Goal: Communication & Community: Answer question/provide support

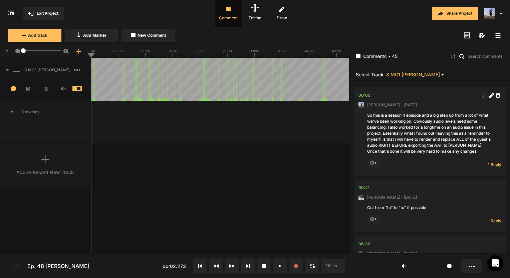
scroll to position [1129, 0]
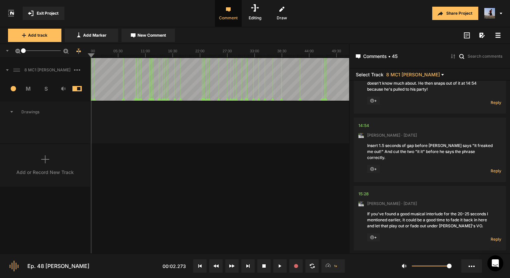
click at [110, 81] on div at bounding box center [220, 79] width 258 height 43
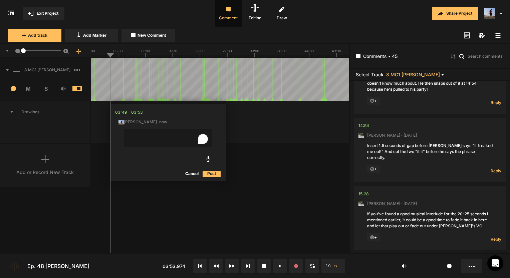
click at [186, 173] on button "Cancel" at bounding box center [191, 174] width 21 height 8
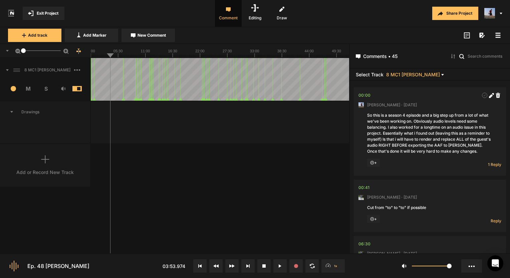
scroll to position [33, 0]
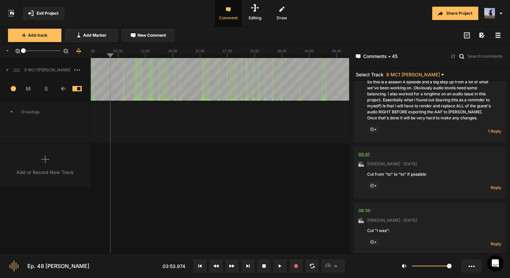
click at [364, 155] on div "00:41" at bounding box center [364, 154] width 11 height 7
click at [492, 189] on span "Reply" at bounding box center [496, 188] width 11 height 6
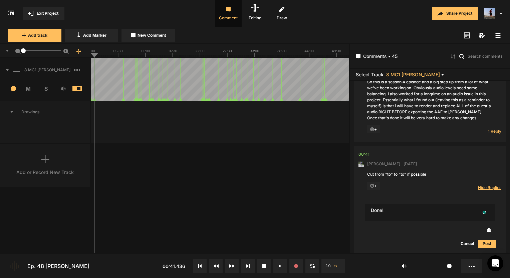
type textarea "Done!"
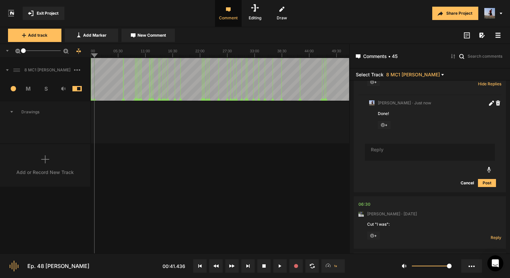
scroll to position [171, 0]
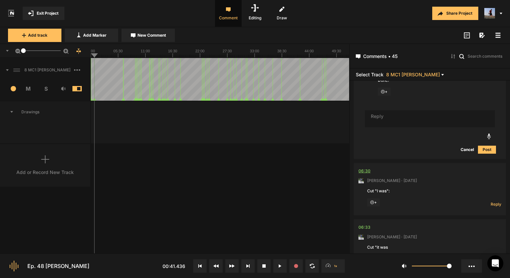
click at [364, 172] on div "06:30" at bounding box center [365, 171] width 12 height 7
click at [365, 172] on div "06:30" at bounding box center [365, 171] width 12 height 7
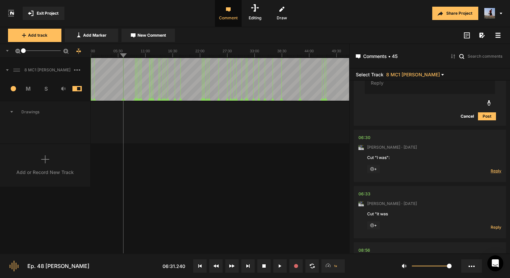
click at [492, 170] on span "Reply" at bounding box center [496, 171] width 11 height 6
type textarea "Cut!"
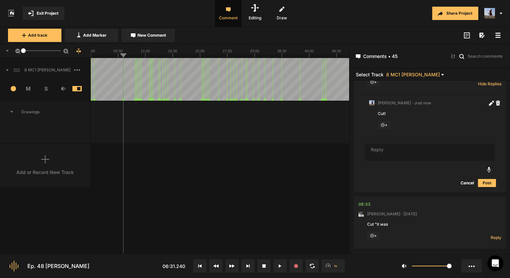
scroll to position [325, 0]
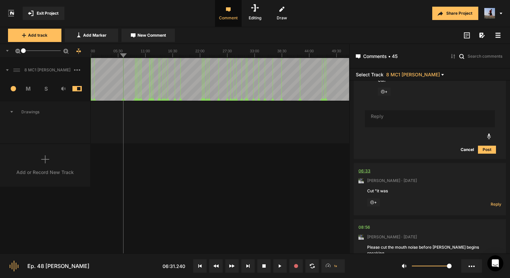
click at [367, 170] on div "06:33" at bounding box center [365, 171] width 12 height 7
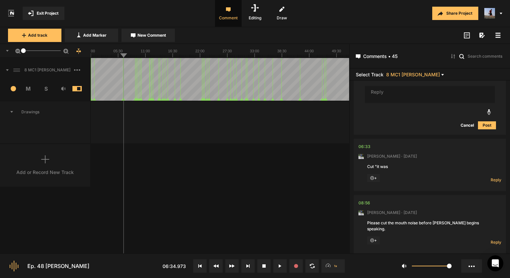
scroll to position [358, 0]
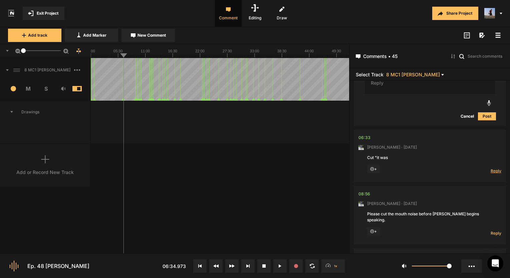
click at [492, 171] on span "Reply" at bounding box center [496, 171] width 11 height 6
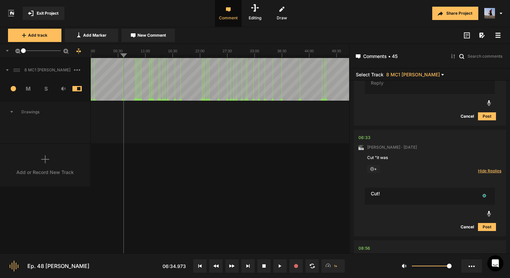
type textarea "Cut!"
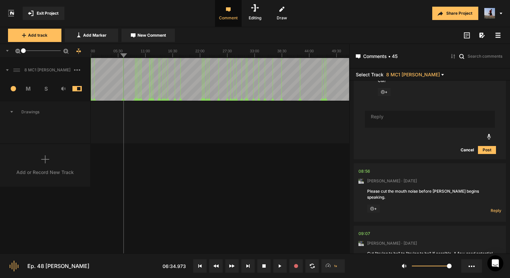
scroll to position [511, 0]
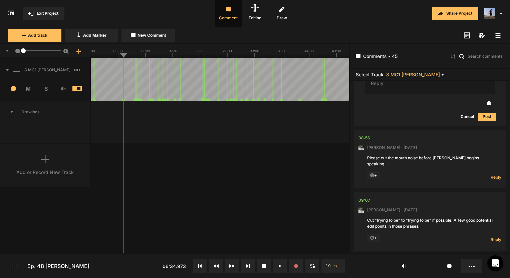
click at [494, 175] on span "Reply" at bounding box center [496, 178] width 11 height 6
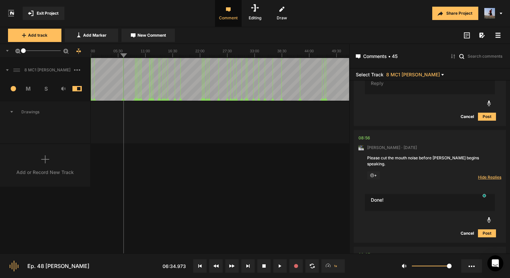
type textarea "Done!"
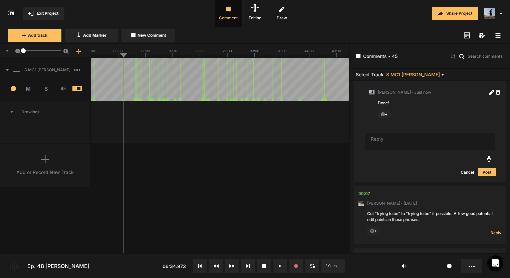
scroll to position [632, 0]
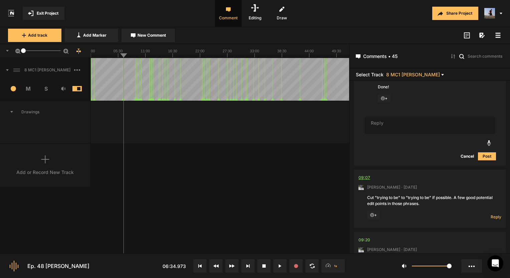
click at [363, 175] on div "09:07" at bounding box center [365, 178] width 12 height 7
click at [280, 266] on icon at bounding box center [279, 266] width 3 height 3
click at [280, 265] on icon at bounding box center [279, 266] width 3 height 3
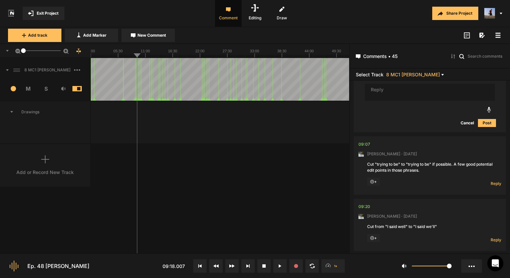
scroll to position [665, 0]
click at [491, 181] on span "Reply" at bounding box center [496, 184] width 11 height 6
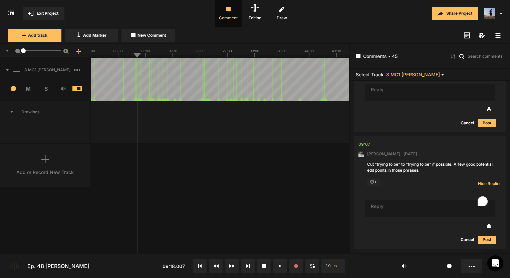
type textarea "E"
type textarea "Done!"
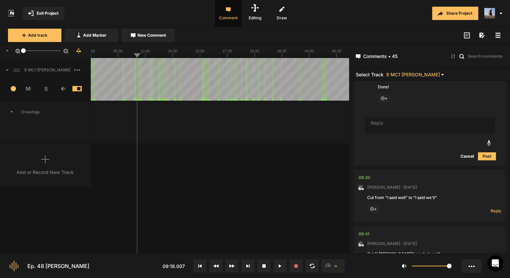
scroll to position [825, 0]
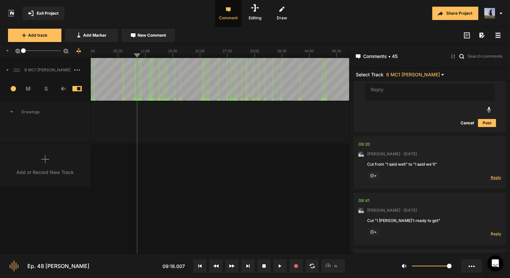
click at [494, 175] on span "Reply" at bounding box center [496, 178] width 11 height 6
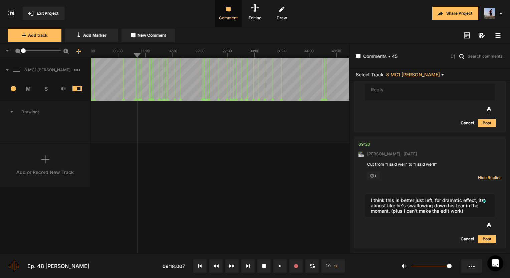
type textarea "I think this is better just left, for dramatic effect, its almost like he's swa…"
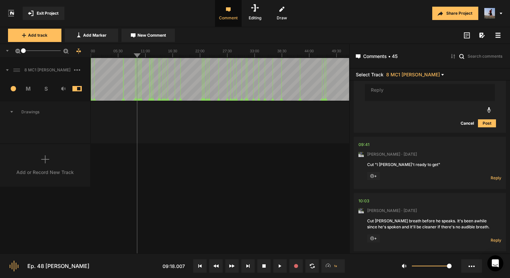
scroll to position [991, 0]
click at [371, 137] on nt-comment "09:41 Mark Weeber · 4 days ago Cut "I wann't ready to get" + Reply Hide Replies" at bounding box center [430, 163] width 143 height 52
click at [362, 141] on div "09:41" at bounding box center [364, 144] width 11 height 7
click at [44, 169] on div "Add or Record New Track" at bounding box center [44, 172] width 57 height 7
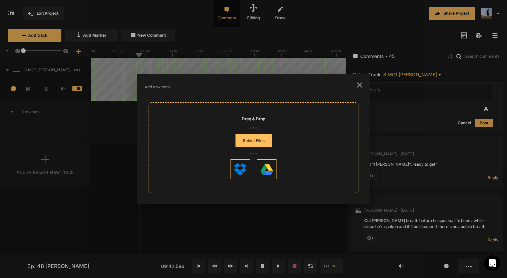
click at [361, 85] on icon "button" at bounding box center [359, 84] width 5 height 5
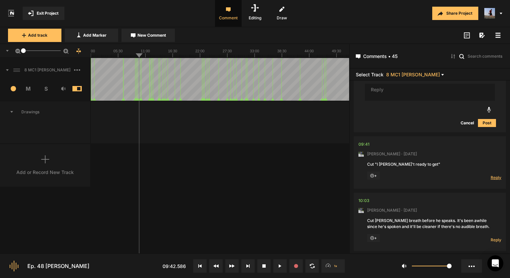
click at [491, 175] on span "Reply" at bounding box center [496, 178] width 11 height 6
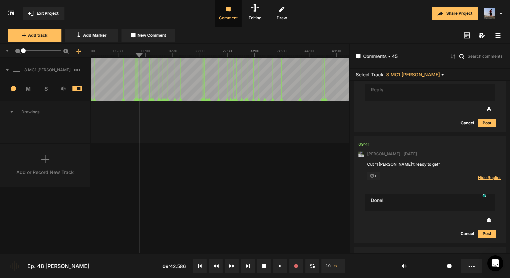
type textarea "Done!"
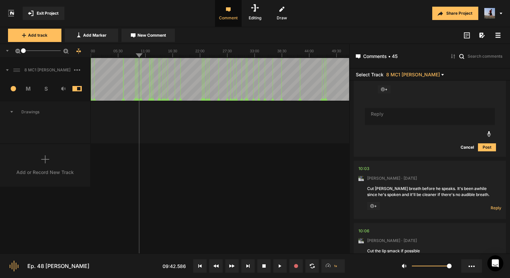
scroll to position [1144, 0]
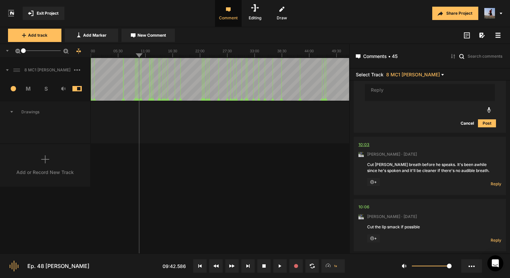
click at [367, 142] on div "10:03" at bounding box center [364, 145] width 11 height 7
click at [363, 142] on div "10:03" at bounding box center [364, 145] width 11 height 7
click at [495, 181] on span "Reply" at bounding box center [496, 184] width 11 height 6
type textarea "Done!"
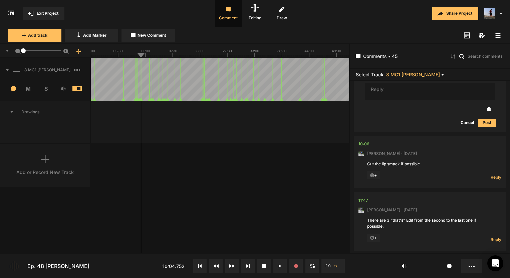
scroll to position [1304, 0]
click at [366, 142] on div "10:06" at bounding box center [364, 145] width 11 height 7
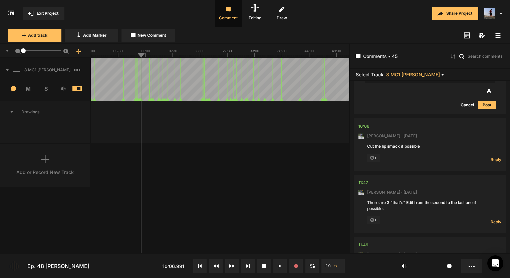
scroll to position [1338, 0]
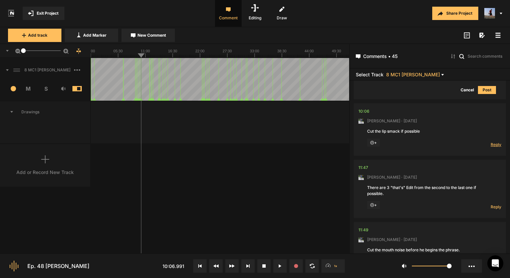
click at [493, 142] on span "Reply" at bounding box center [496, 145] width 11 height 6
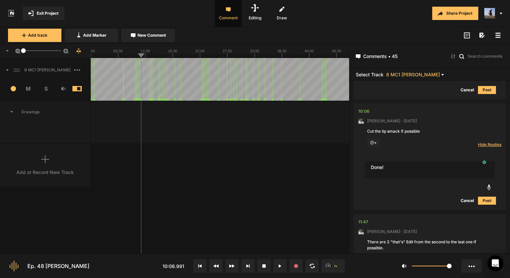
type textarea "Done!"
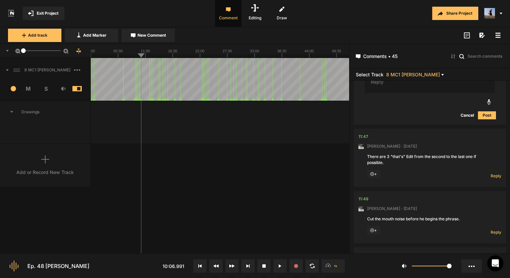
scroll to position [1471, 0]
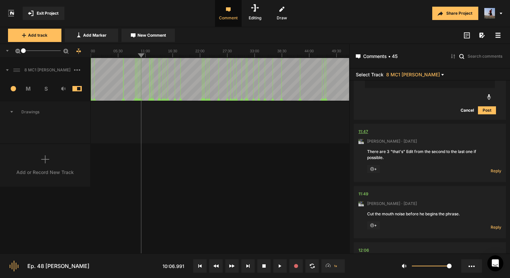
click at [360, 129] on div "11:47" at bounding box center [364, 132] width 10 height 7
click at [503, 164] on nt-comment-thread "11:47 Mark Weeber · 4 days ago There are 3 "that's" Edit from the second to the…" at bounding box center [430, 155] width 152 height 62
click at [497, 168] on span "Reply" at bounding box center [496, 171] width 11 height 6
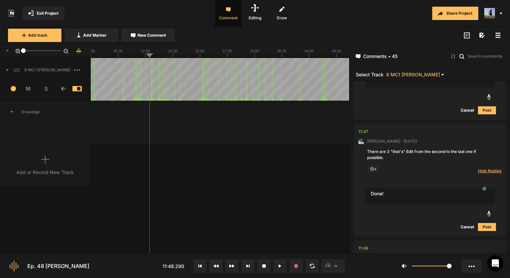
type textarea "Done!"
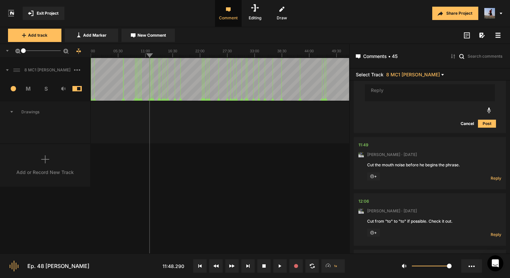
scroll to position [1651, 0]
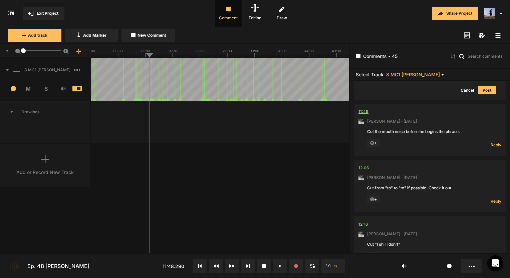
click at [365, 109] on div "11:49" at bounding box center [364, 112] width 10 height 7
click at [491, 142] on span "Reply" at bounding box center [496, 145] width 11 height 6
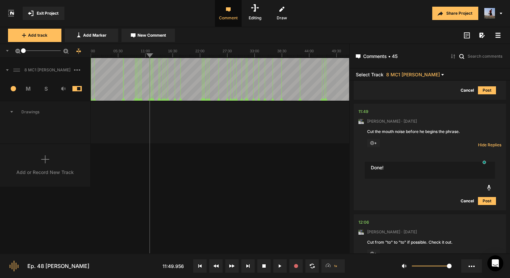
type textarea "Done!"
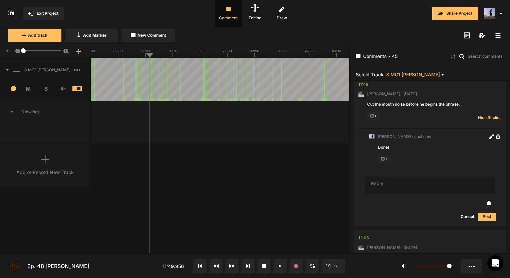
scroll to position [1718, 0]
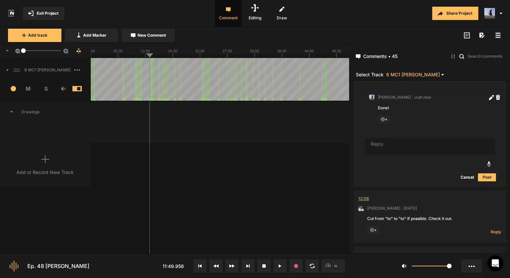
click at [365, 196] on div "12:06" at bounding box center [364, 199] width 11 height 7
click at [367, 196] on div "12:06" at bounding box center [364, 199] width 11 height 7
click at [493, 229] on span "Reply" at bounding box center [496, 232] width 11 height 6
type textarea "Done!"
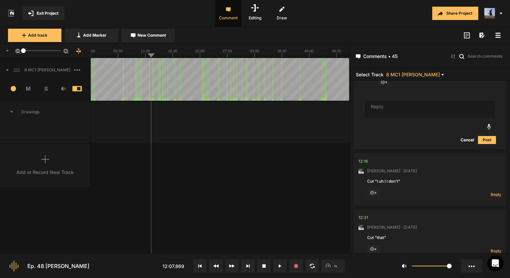
scroll to position [1926, 0]
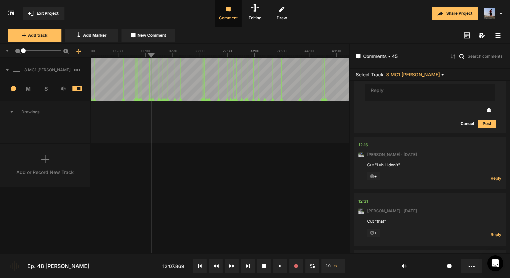
click at [429, 152] on div "[PERSON_NAME] · [DATE]" at bounding box center [430, 155] width 143 height 6
click at [360, 142] on div "12:16" at bounding box center [364, 145] width 10 height 7
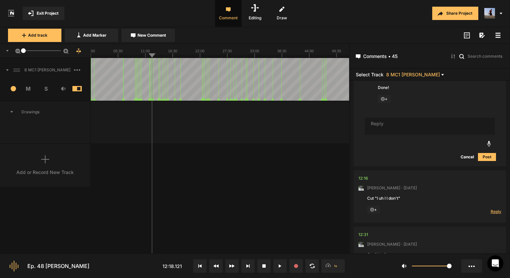
click at [491, 209] on span "Reply" at bounding box center [496, 212] width 11 height 6
type textarea "Done!"
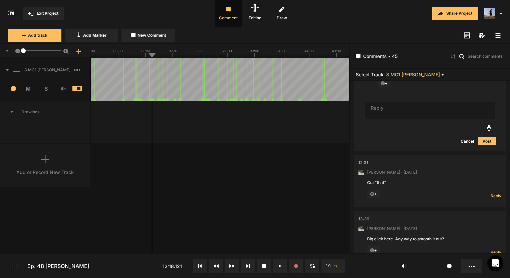
scroll to position [2079, 0]
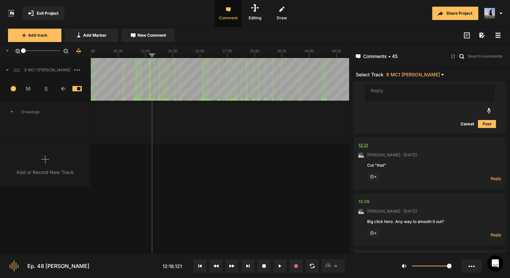
click at [360, 142] on div "12:31" at bounding box center [364, 145] width 10 height 7
click at [492, 176] on span "Reply" at bounding box center [496, 179] width 11 height 6
type textarea "Done!"
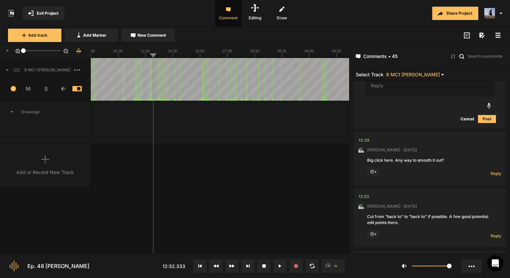
scroll to position [2272, 0]
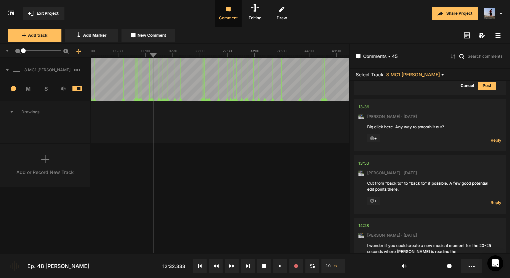
click at [363, 104] on div "13:39" at bounding box center [364, 107] width 11 height 7
click at [491, 138] on span "Reply" at bounding box center [496, 141] width 11 height 6
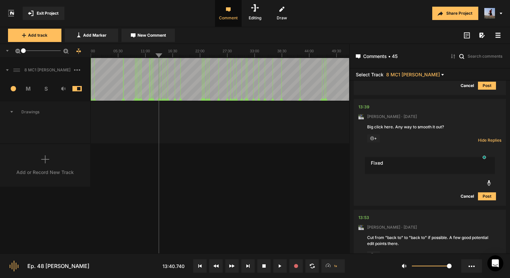
type textarea "Fixed"
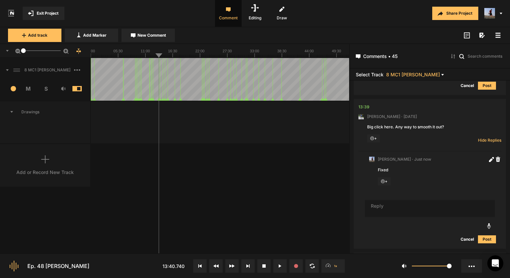
scroll to position [2405, 0]
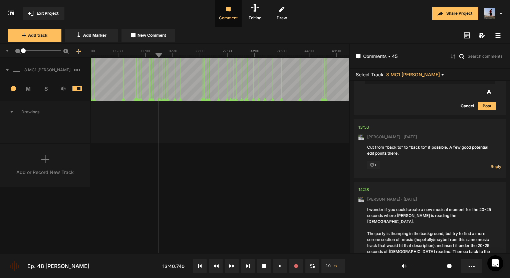
click at [365, 124] on div "13:53" at bounding box center [364, 127] width 11 height 7
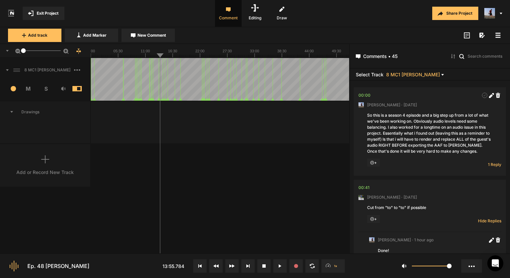
scroll to position [2405, 0]
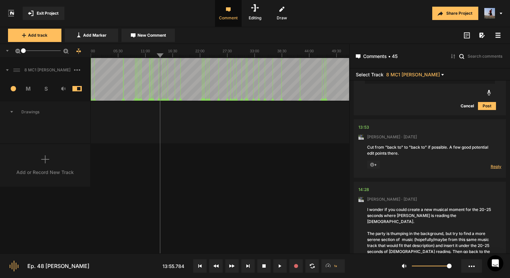
click at [491, 164] on span "Reply" at bounding box center [496, 167] width 11 height 6
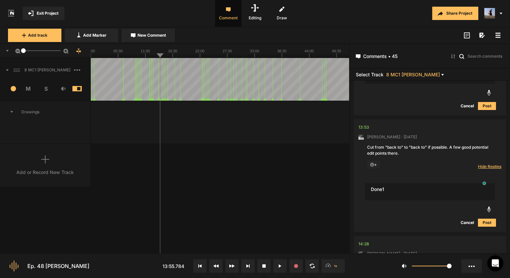
type textarea "Done1"
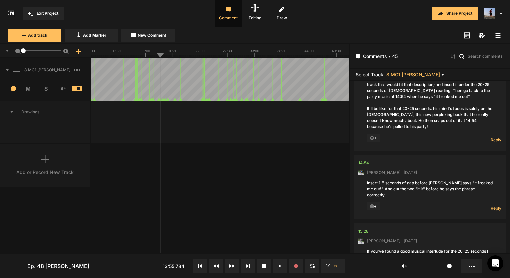
scroll to position [2680, 0]
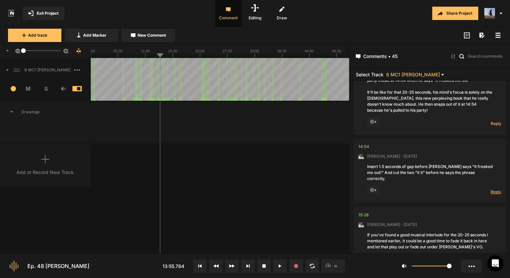
click at [492, 189] on span "Reply" at bounding box center [496, 192] width 11 height 6
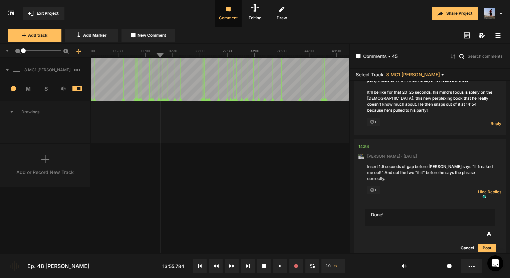
type textarea "Done!"
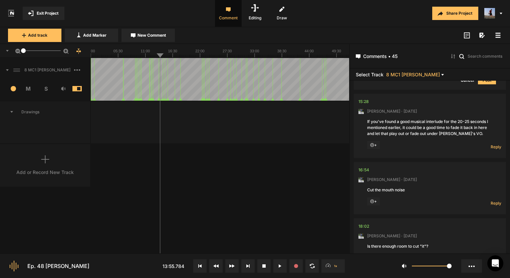
scroll to position [2902, 0]
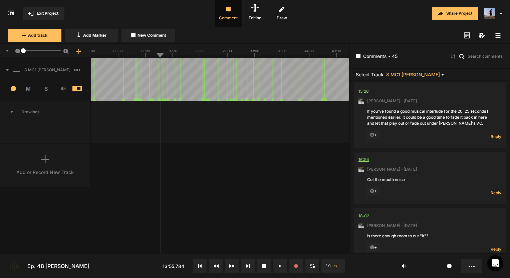
click at [366, 157] on div "16:54" at bounding box center [364, 160] width 11 height 7
click at [367, 157] on div "16:54" at bounding box center [364, 160] width 11 height 7
click at [363, 157] on div "16:54" at bounding box center [364, 160] width 11 height 7
click at [496, 190] on span "Reply" at bounding box center [496, 193] width 11 height 6
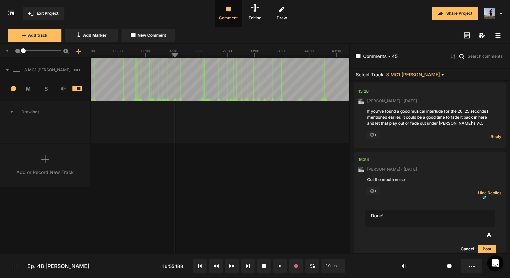
type textarea "Done!"
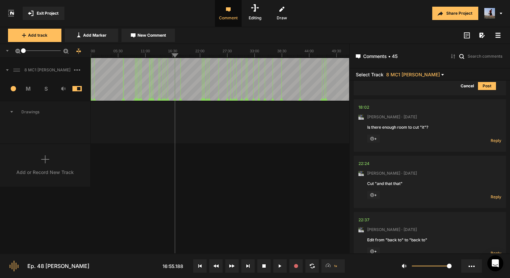
scroll to position [3090, 0]
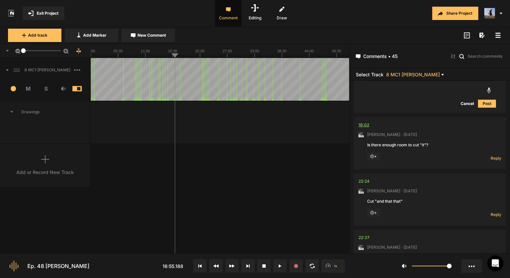
click at [361, 122] on div "18:02" at bounding box center [364, 125] width 11 height 7
click at [491, 156] on span "Reply" at bounding box center [496, 159] width 11 height 6
type textarea "Done!"
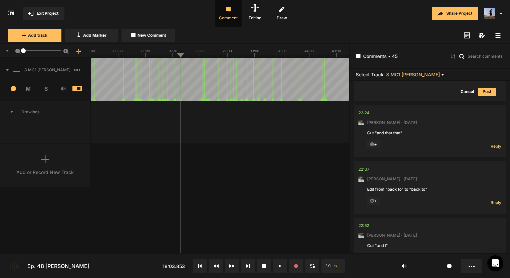
scroll to position [3257, 0]
click at [363, 109] on div "22:24" at bounding box center [364, 112] width 11 height 7
click at [280, 267] on icon at bounding box center [279, 266] width 3 height 3
click at [363, 109] on div "22:24" at bounding box center [364, 112] width 11 height 7
click at [277, 267] on button at bounding box center [279, 266] width 13 height 13
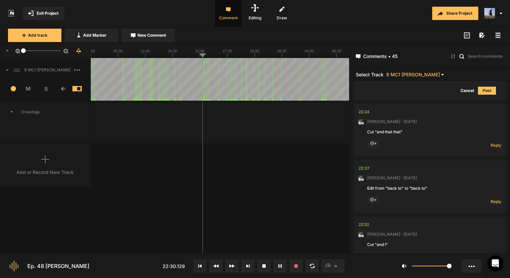
click at [281, 265] on icon at bounding box center [281, 266] width 1 height 3
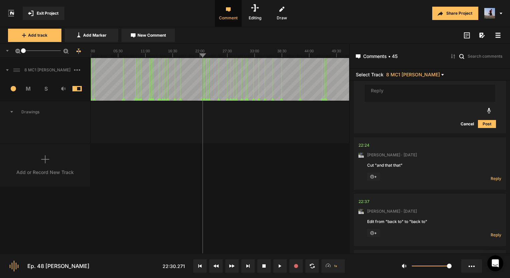
scroll to position [3190, 0]
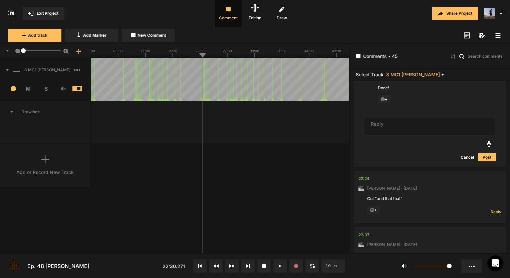
click at [491, 209] on span "Reply" at bounding box center [496, 212] width 11 height 6
type textarea "Done!"
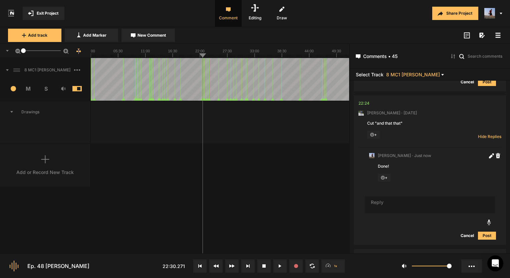
scroll to position [3331, 0]
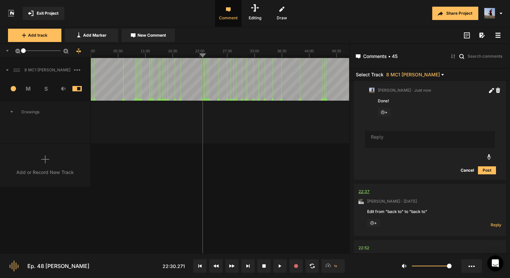
click at [367, 189] on div "22:37" at bounding box center [364, 192] width 11 height 7
click at [277, 262] on button at bounding box center [279, 266] width 13 height 13
click at [491, 222] on span "Reply" at bounding box center [496, 225] width 11 height 6
type textarea "Done!"
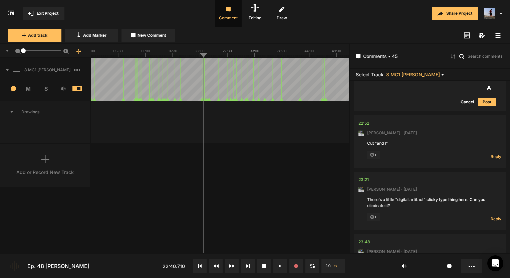
scroll to position [3555, 0]
click at [364, 119] on div "22:52" at bounding box center [364, 122] width 11 height 7
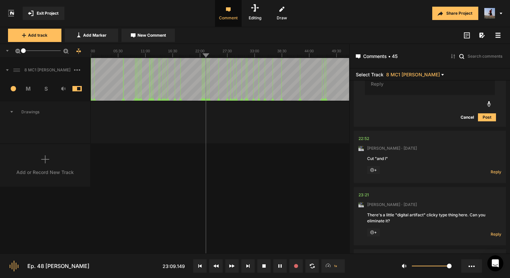
scroll to position [3521, 0]
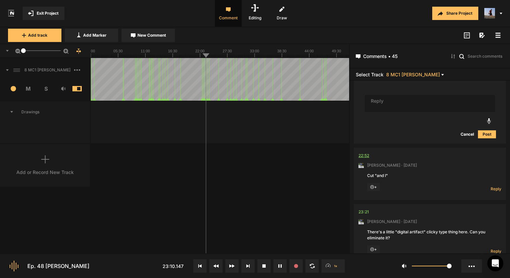
click at [363, 153] on div "22:52" at bounding box center [364, 156] width 11 height 7
click at [497, 186] on span "Reply" at bounding box center [496, 189] width 11 height 6
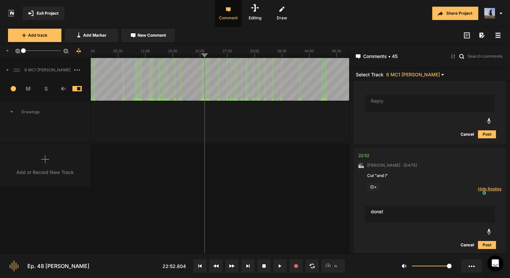
type textarea "done!"
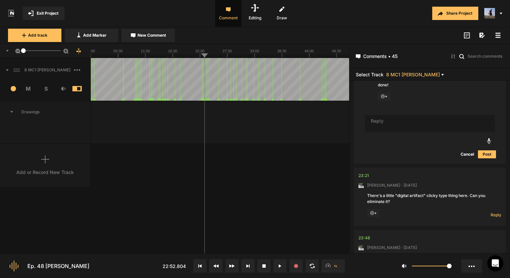
scroll to position [3672, 0]
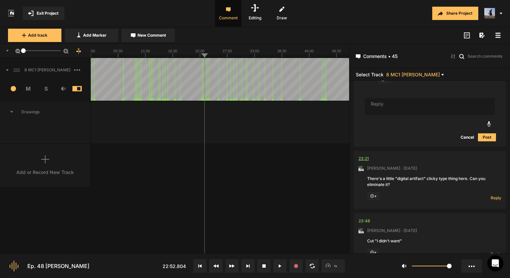
click at [364, 156] on div "23:21" at bounding box center [364, 159] width 10 height 7
click at [363, 156] on div "23:21" at bounding box center [364, 159] width 10 height 7
click at [498, 195] on span "Reply" at bounding box center [496, 198] width 11 height 6
type textarea "Eliminated"
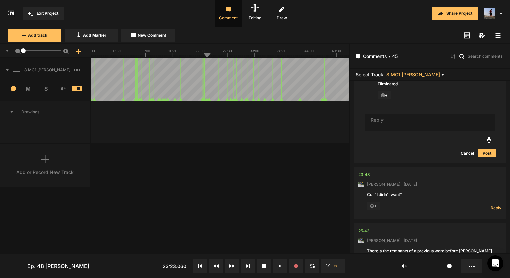
scroll to position [3832, 0]
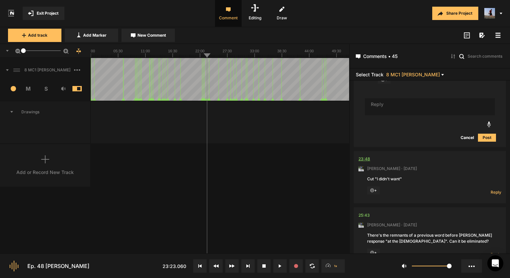
click at [363, 156] on div "23:48" at bounding box center [365, 159] width 12 height 7
click at [275, 263] on button at bounding box center [279, 266] width 13 height 13
click at [282, 266] on button at bounding box center [279, 266] width 13 height 13
drag, startPoint x: 481, startPoint y: 169, endPoint x: 489, endPoint y: 169, distance: 8.3
click at [481, 187] on div "Reply Hide Replies" at bounding box center [488, 191] width 27 height 9
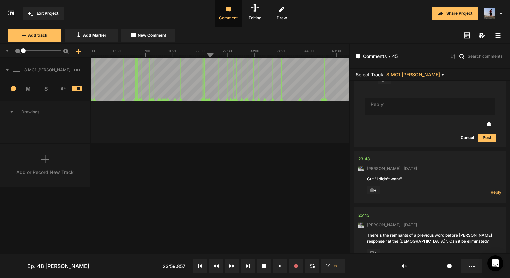
click at [491, 190] on span "Reply" at bounding box center [496, 193] width 11 height 6
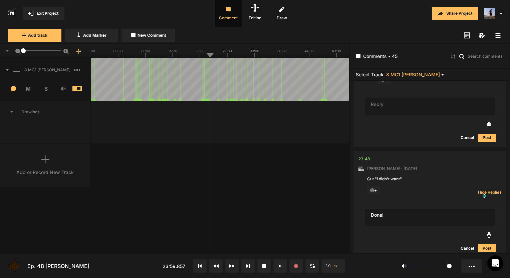
type textarea "Done!"
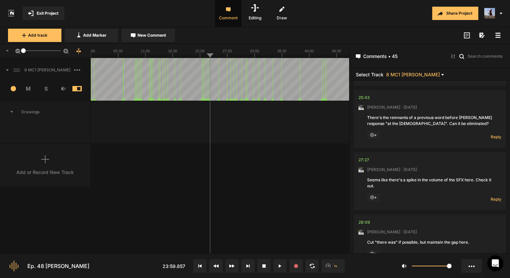
scroll to position [4014, 0]
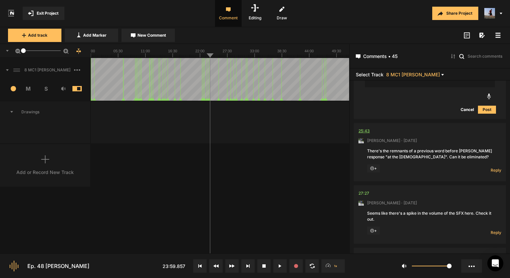
click at [368, 128] on div "25:43" at bounding box center [364, 131] width 11 height 7
click at [494, 168] on span "Reply" at bounding box center [496, 171] width 11 height 6
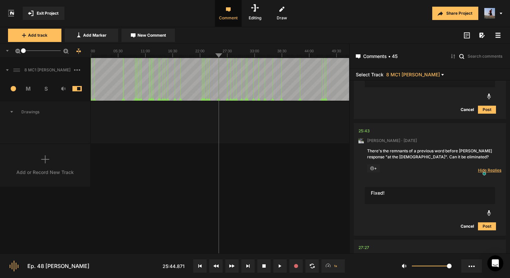
type textarea "Fixed!"
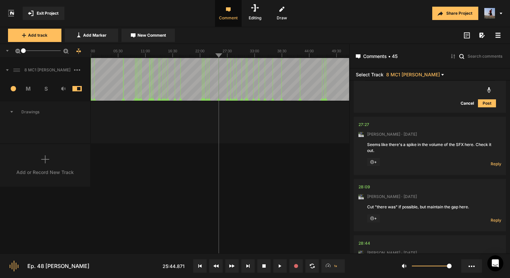
scroll to position [4114, 0]
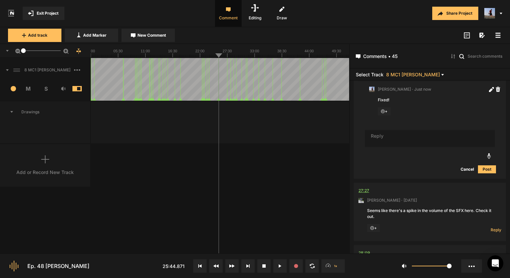
click at [360, 188] on div "27:27" at bounding box center [364, 191] width 11 height 7
click at [367, 188] on div "27:27" at bounding box center [364, 191] width 11 height 7
click at [224, 54] on rect at bounding box center [220, 50] width 258 height 13
click at [367, 188] on div "27:27" at bounding box center [364, 191] width 11 height 7
click at [225, 58] on div at bounding box center [220, 51] width 258 height 14
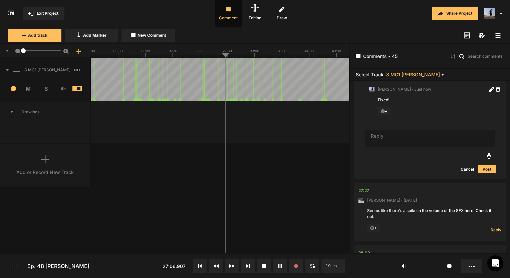
click at [227, 58] on div at bounding box center [220, 79] width 258 height 43
click at [275, 266] on button at bounding box center [279, 266] width 13 height 13
click at [492, 227] on span "Reply" at bounding box center [496, 230] width 11 height 6
click at [417, 247] on textarea "I don't hear that but i lowered teh sfx volume a little overall." at bounding box center [430, 255] width 130 height 17
click at [439, 247] on textarea "I don't hear that but I lowered teh sfx volume a little overall." at bounding box center [430, 255] width 130 height 17
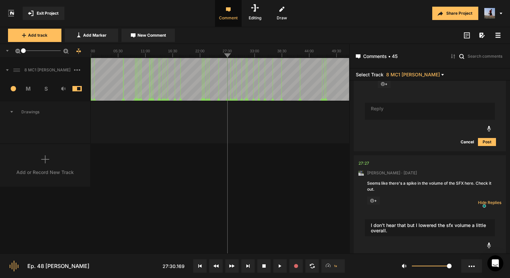
scroll to position [4181, 0]
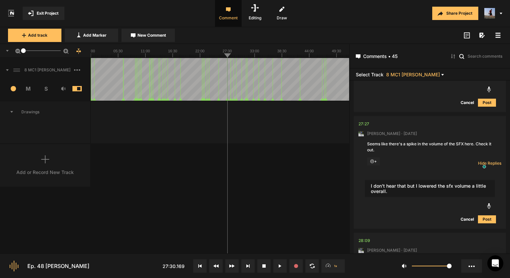
type textarea "I don't hear that but I lowered the sfx volume a little overall."
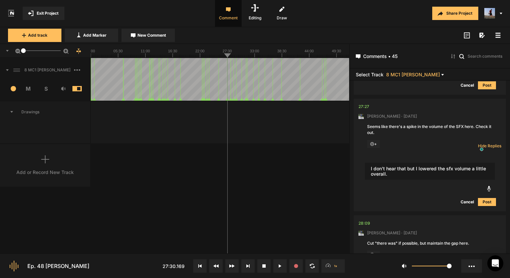
scroll to position [4214, 0]
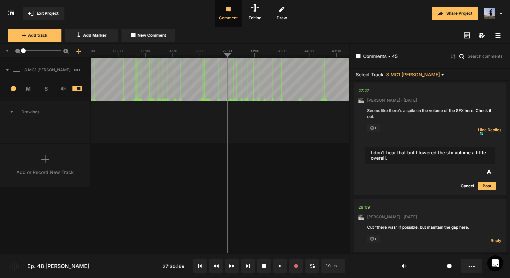
click at [484, 182] on button "Post" at bounding box center [487, 186] width 18 height 8
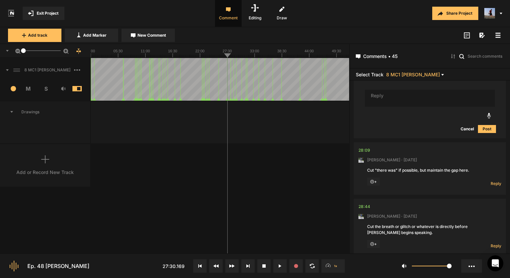
scroll to position [4347, 0]
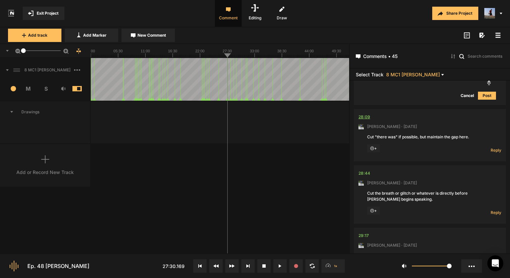
click at [363, 114] on div "28:09" at bounding box center [365, 117] width 12 height 7
drag, startPoint x: 375, startPoint y: 134, endPoint x: 488, endPoint y: 134, distance: 113.2
click at [375, 145] on span "+" at bounding box center [373, 149] width 13 height 8
click at [495, 148] on span "Reply" at bounding box center [496, 151] width 11 height 6
click at [0, 0] on span "Hide Replies" at bounding box center [0, 0] width 0 height 0
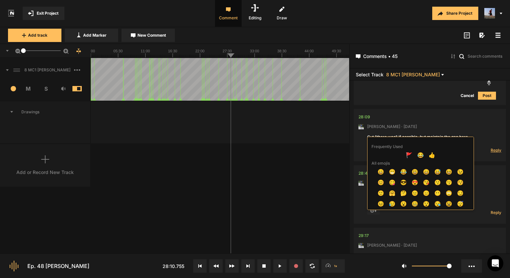
click at [491, 148] on span "Reply" at bounding box center [496, 151] width 11 height 6
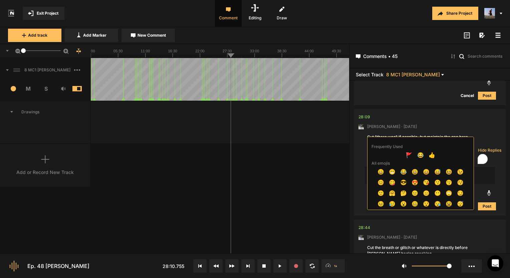
click at [458, 120] on div at bounding box center [255, 139] width 510 height 278
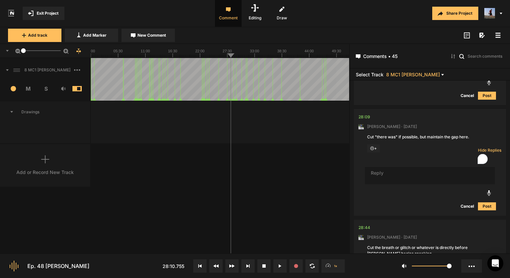
click at [393, 167] on textarea "To enrich screen reader interactions, please activate Accessibility in Grammarl…" at bounding box center [430, 175] width 130 height 17
type textarea "Done!"
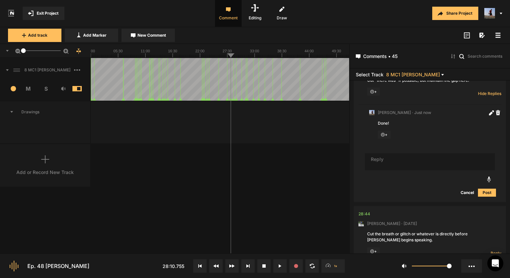
scroll to position [4481, 0]
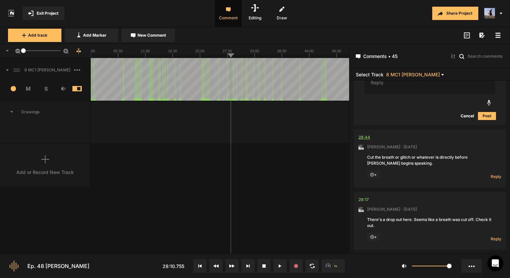
click at [365, 134] on div "28:44" at bounding box center [365, 137] width 12 height 7
click at [487, 171] on div "Reply Hide Replies" at bounding box center [488, 175] width 27 height 9
click at [492, 174] on span "Reply" at bounding box center [496, 177] width 11 height 6
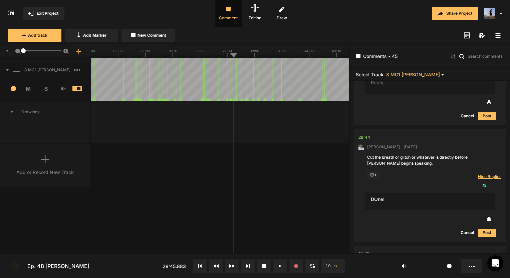
type textarea "DOne!"
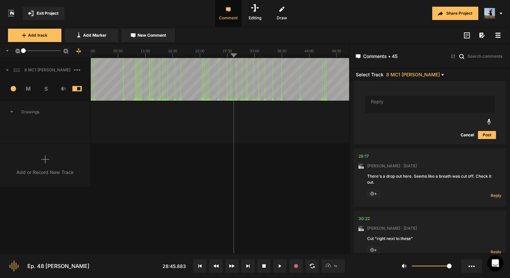
scroll to position [4625, 0]
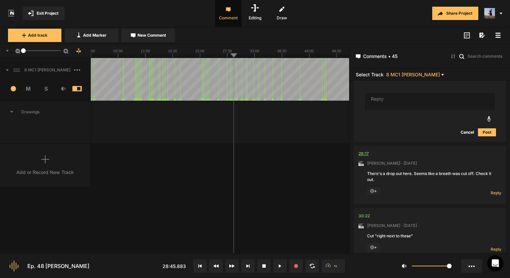
click at [363, 151] on div "29:17" at bounding box center [364, 154] width 10 height 7
click at [492, 190] on span "Reply" at bounding box center [496, 193] width 11 height 6
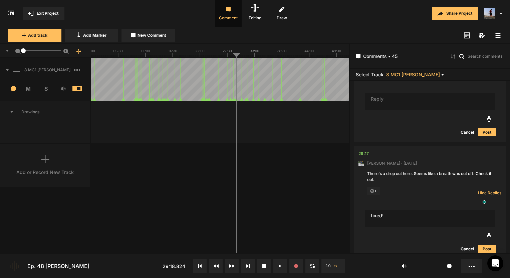
type textarea "fixed!"
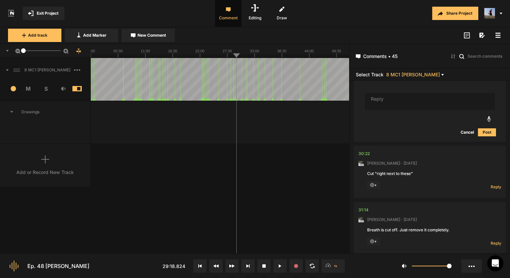
scroll to position [4818, 0]
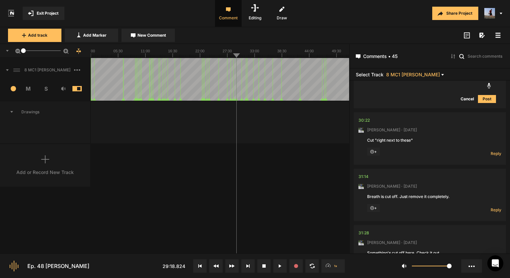
drag, startPoint x: 384, startPoint y: 123, endPoint x: 406, endPoint y: 123, distance: 22.4
click at [406, 138] on div "Cut "right next to these"" at bounding box center [430, 141] width 126 height 6
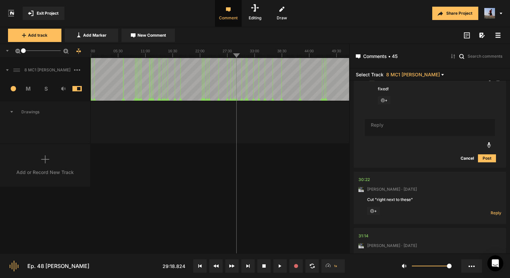
scroll to position [4774, 0]
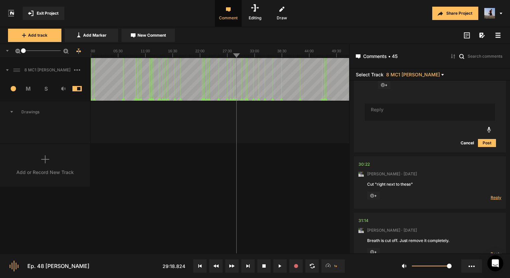
click at [498, 195] on span "Reply" at bounding box center [496, 198] width 11 height 6
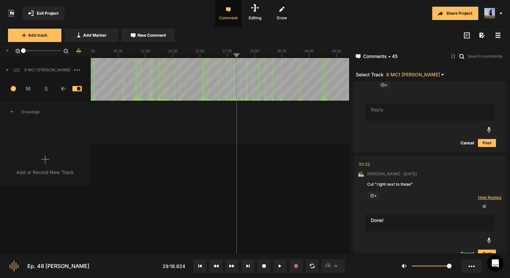
type textarea "Done!"
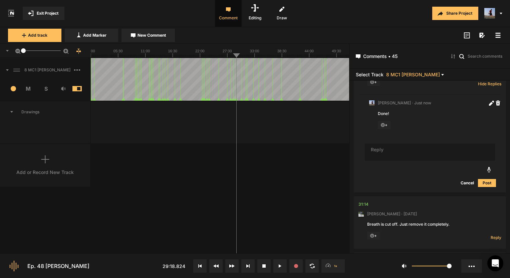
scroll to position [4905, 0]
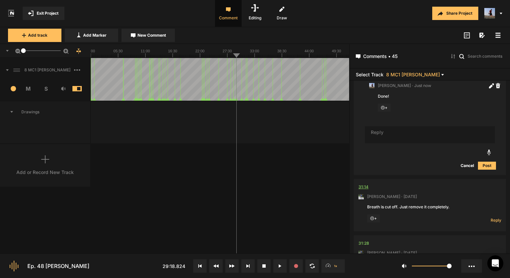
click at [363, 184] on div "31:14" at bounding box center [364, 187] width 10 height 7
click at [366, 184] on div "31:14" at bounding box center [364, 187] width 10 height 7
click at [367, 184] on div "31:14" at bounding box center [364, 187] width 10 height 7
click at [493, 218] on span "Reply" at bounding box center [496, 221] width 11 height 6
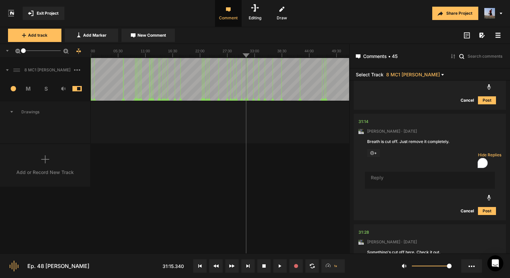
scroll to position [4972, 0]
type textarea "Done!"
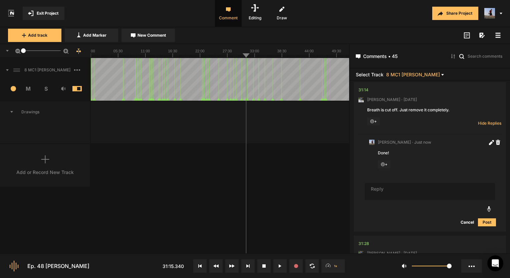
scroll to position [4969, 0]
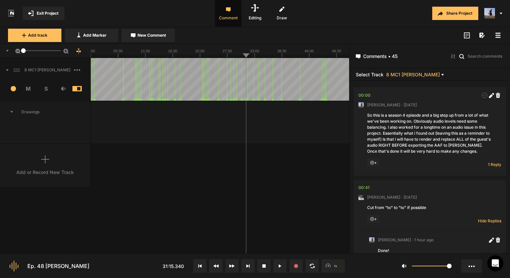
scroll to position [5136, 0]
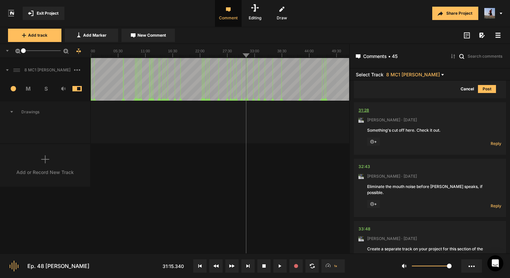
click at [367, 107] on div "31:28" at bounding box center [364, 110] width 11 height 7
click at [492, 141] on span "Reply" at bounding box center [496, 144] width 11 height 6
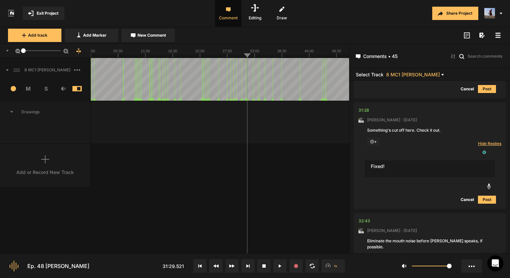
type textarea "Fixed!"
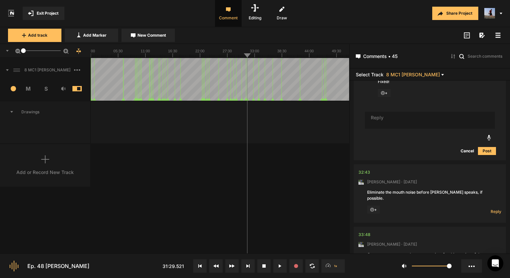
scroll to position [5236, 0]
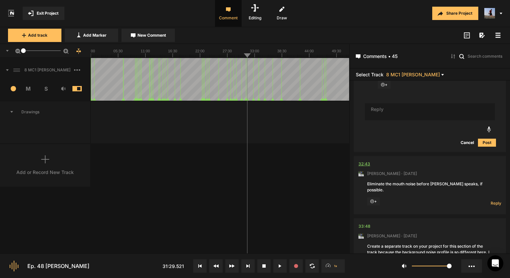
click at [364, 161] on div "32:43" at bounding box center [365, 164] width 12 height 7
click at [283, 268] on button at bounding box center [279, 266] width 13 height 13
click at [369, 161] on div "32:43" at bounding box center [365, 164] width 12 height 7
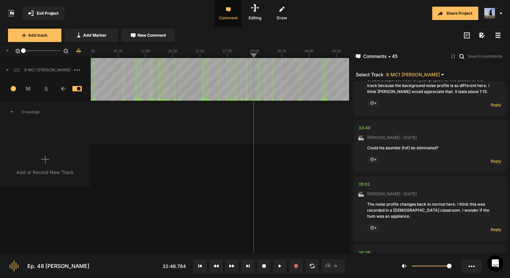
scroll to position [5303, 0]
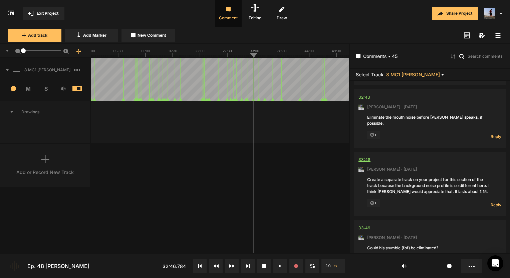
click at [368, 157] on div "33:48" at bounding box center [365, 160] width 12 height 7
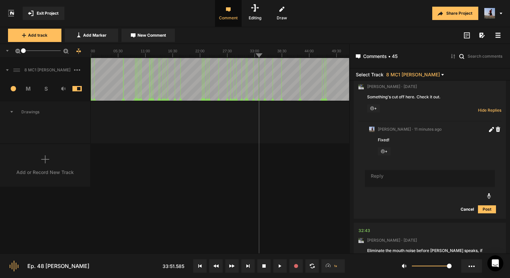
scroll to position [5202, 0]
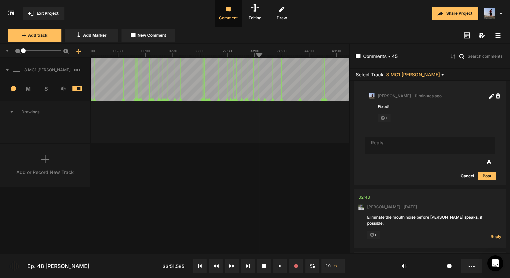
click at [364, 194] on div "32:43" at bounding box center [365, 197] width 12 height 7
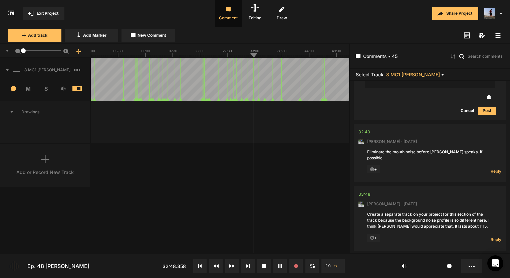
scroll to position [5269, 0]
click at [368, 190] on div "33:48" at bounding box center [365, 193] width 12 height 7
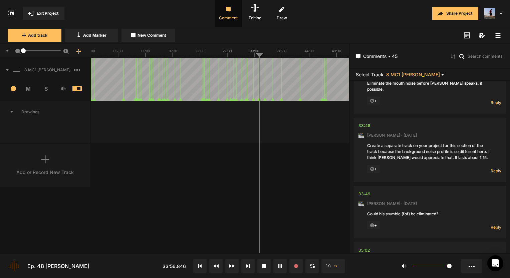
scroll to position [5369, 0]
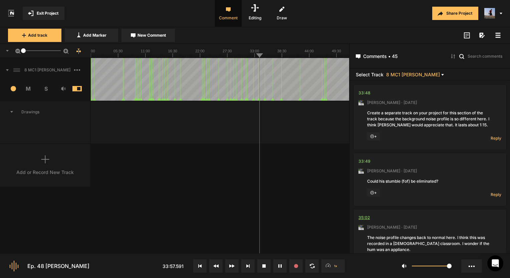
click at [367, 215] on div "35:02" at bounding box center [364, 218] width 11 height 7
click at [279, 269] on button at bounding box center [279, 266] width 13 height 13
click at [363, 158] on div "33:49" at bounding box center [365, 161] width 12 height 7
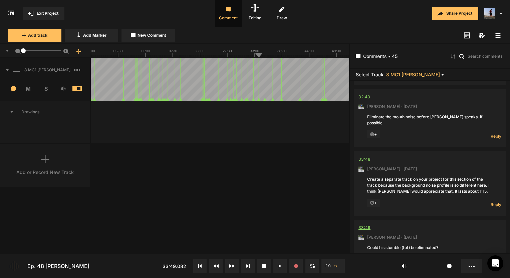
scroll to position [5303, 0]
click at [363, 157] on div "33:48" at bounding box center [365, 160] width 12 height 7
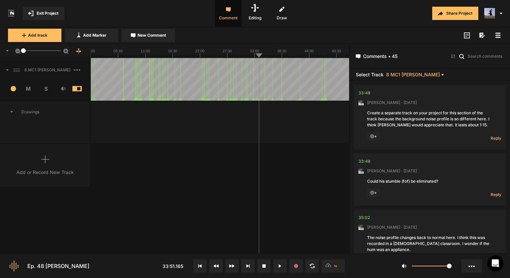
scroll to position [5336, 0]
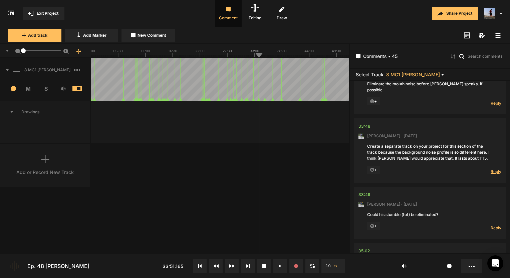
click at [495, 169] on span "Reply" at bounding box center [496, 172] width 11 height 6
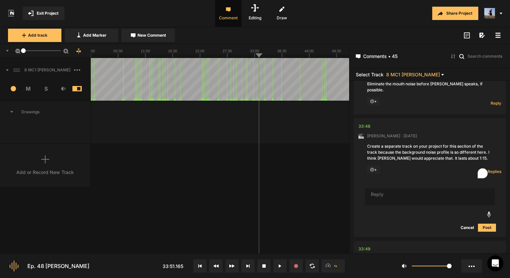
type textarea "O"
type textarea "Ok done!"
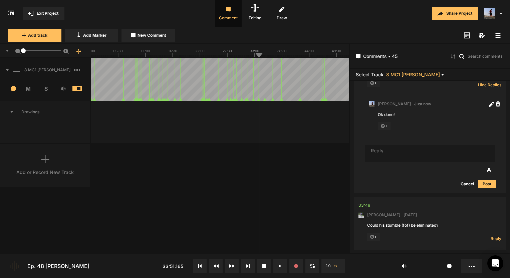
scroll to position [5503, 0]
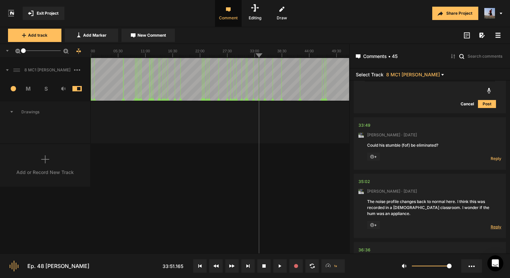
click at [492, 224] on span "Reply" at bounding box center [496, 227] width 11 height 6
click at [383, 244] on textarea "To enrich screen reader interactions, please activate Accessibility in Grammarl…" at bounding box center [430, 252] width 130 height 17
type textarea "H"
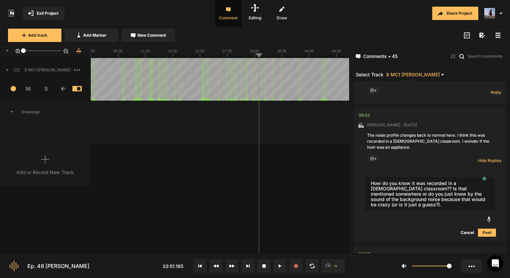
scroll to position [5570, 0]
type textarea "How do you know it was recorded in a [DEMOGRAPHIC_DATA] classroom?? Is that men…"
click at [488, 229] on button "Post" at bounding box center [487, 233] width 18 height 8
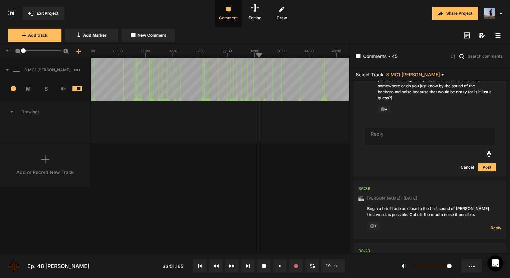
scroll to position [5703, 0]
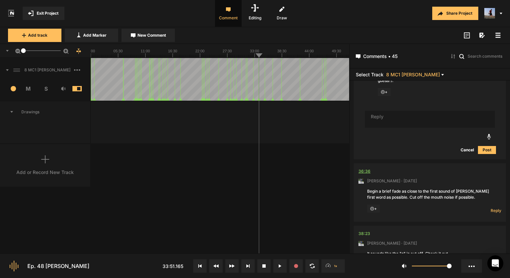
click at [364, 168] on div "36:36" at bounding box center [365, 171] width 12 height 7
click at [366, 168] on div "36:36" at bounding box center [365, 171] width 12 height 7
click at [491, 208] on span "Reply" at bounding box center [496, 211] width 11 height 6
type textarea "Done!"
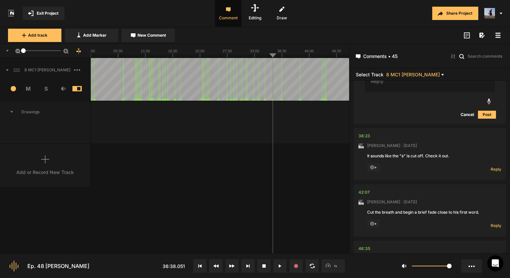
scroll to position [5901, 0]
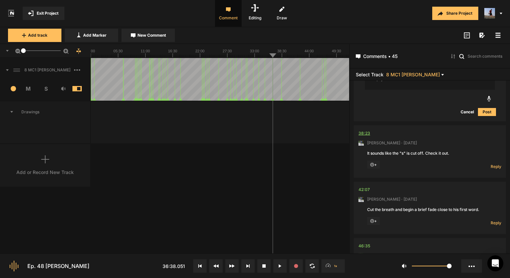
click at [369, 130] on div "38:23" at bounding box center [365, 133] width 12 height 7
click at [283, 264] on button at bounding box center [279, 266] width 13 height 13
click at [491, 164] on span "Reply" at bounding box center [496, 167] width 11 height 6
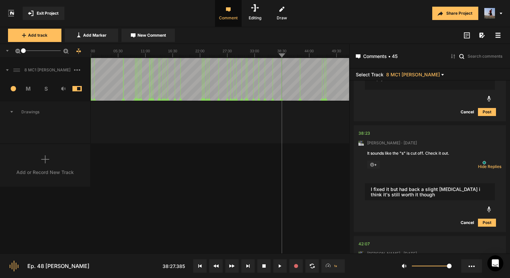
type textarea "I fixed it but had back a slight [MEDICAL_DATA] i think it's still worth it tho…"
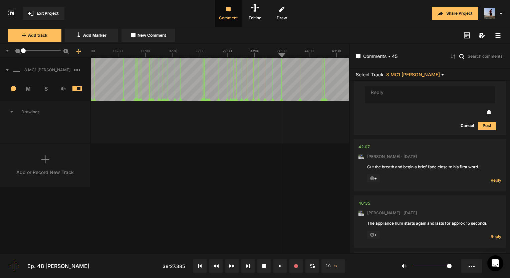
scroll to position [6081, 0]
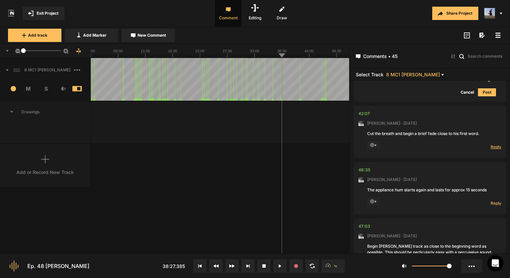
click at [491, 144] on span "Reply" at bounding box center [496, 147] width 11 height 6
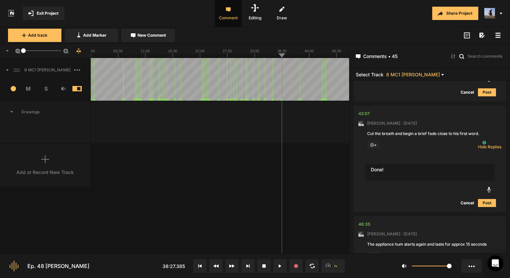
type textarea "Done!"
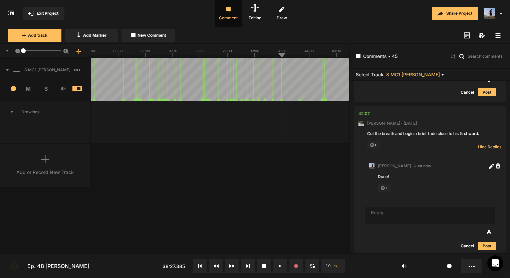
click at [365, 264] on div "46:35" at bounding box center [365, 267] width 12 height 7
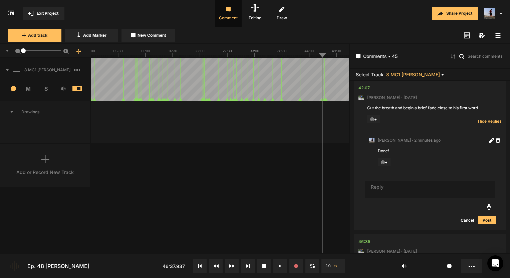
scroll to position [6148, 0]
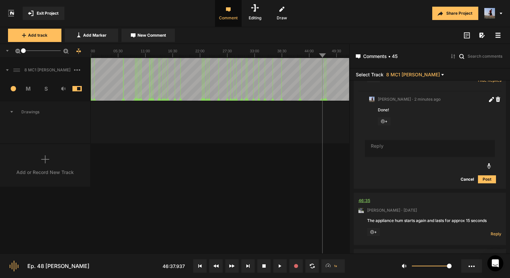
click at [368, 198] on div "46:35" at bounding box center [365, 201] width 12 height 7
click at [283, 265] on button at bounding box center [279, 266] width 13 height 13
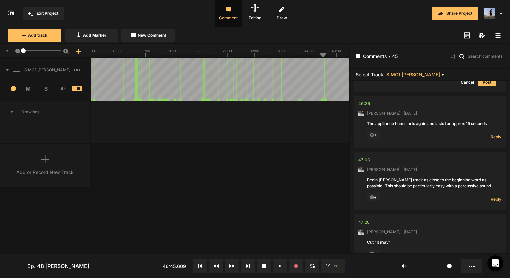
scroll to position [6211, 0]
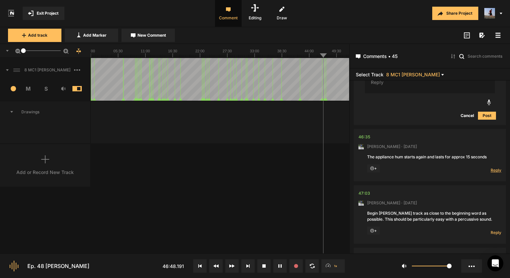
click at [492, 168] on span "Reply" at bounding box center [496, 171] width 11 height 6
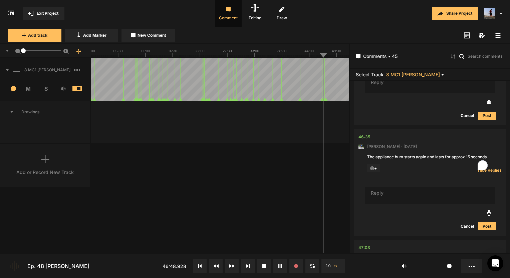
type textarea "D"
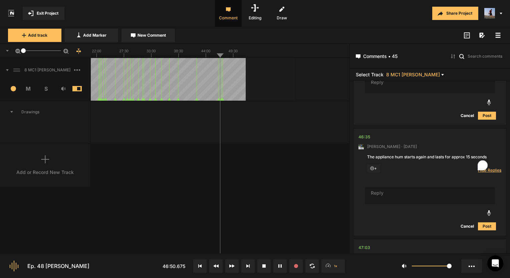
type textarea "m"
type textarea "Moved to a seperate track"
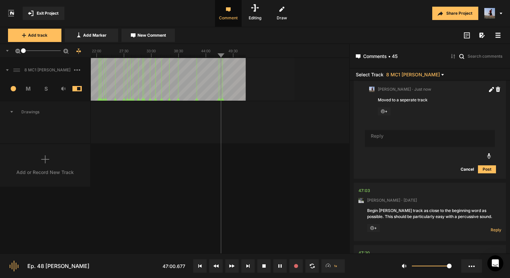
scroll to position [6342, 0]
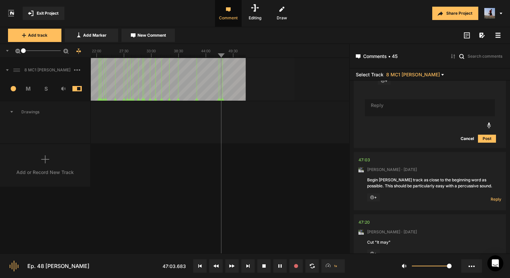
drag, startPoint x: 361, startPoint y: 151, endPoint x: 366, endPoint y: 141, distance: 11.7
click at [365, 152] on nt-comment "47:03 [PERSON_NAME] · [DATE] Begin [PERSON_NAME] track as close to the beginnin…" at bounding box center [430, 181] width 143 height 58
click at [369, 157] on div "47:03" at bounding box center [365, 160] width 12 height 7
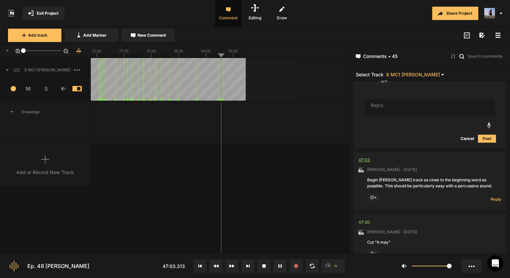
click at [369, 157] on div "47:03" at bounding box center [365, 160] width 12 height 7
click at [370, 152] on nt-comment "47:03 [PERSON_NAME] · [DATE] Begin [PERSON_NAME] track as close to the beginnin…" at bounding box center [430, 181] width 143 height 58
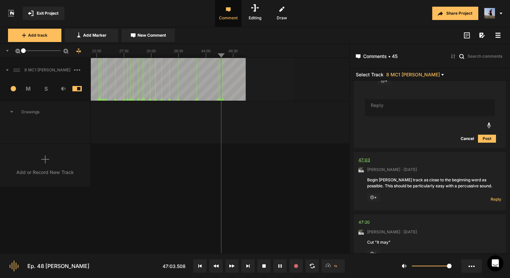
click at [368, 157] on div "47:03" at bounding box center [365, 160] width 12 height 7
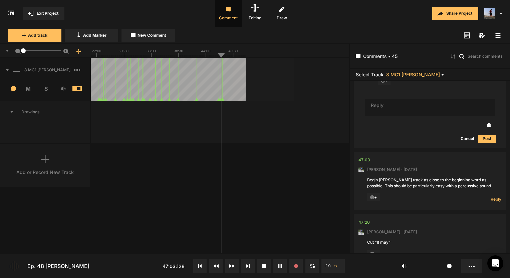
click at [368, 157] on div "47:03" at bounding box center [365, 160] width 12 height 7
click at [492, 197] on span "Reply" at bounding box center [496, 200] width 11 height 6
click at [0, 0] on span "Hide Replies" at bounding box center [0, 0] width 0 height 0
click at [493, 197] on span "Reply" at bounding box center [496, 200] width 11 height 6
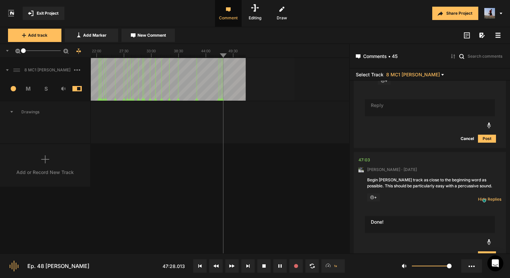
type textarea "Done!"
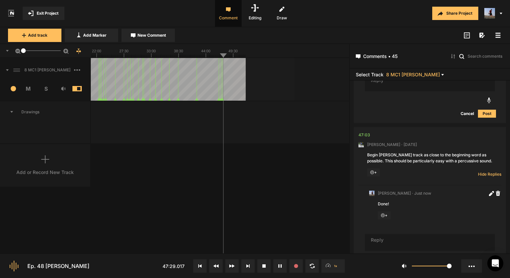
scroll to position [6440, 0]
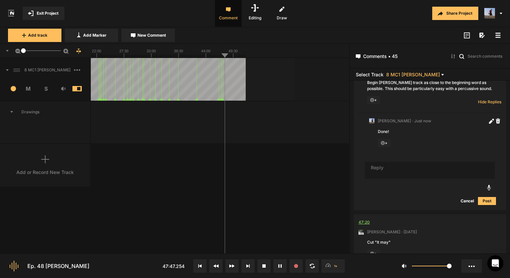
click at [367, 219] on div "47:20" at bounding box center [364, 222] width 11 height 7
click at [282, 272] on button at bounding box center [279, 266] width 13 height 13
click at [493, 253] on span "Reply" at bounding box center [496, 256] width 11 height 6
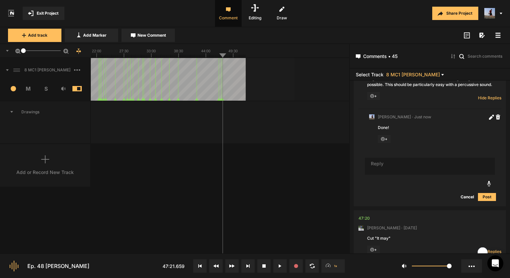
scroll to position [6444, 0]
type textarea "Done!"
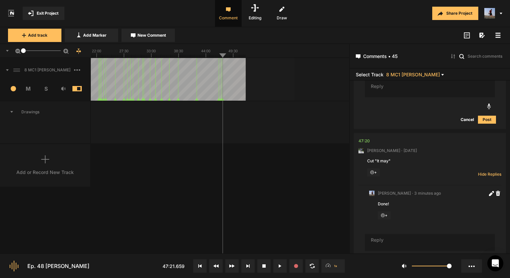
click at [127, 177] on div "8 MC1 [PERSON_NAME] 1 M S Comments 00:00 [PERSON_NAME] · [DATE] So this is a se…" at bounding box center [174, 156] width 349 height 196
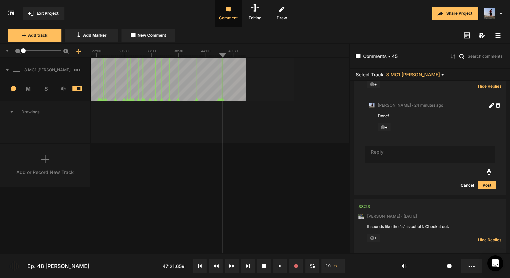
scroll to position [5769, 0]
